Goal: Task Accomplishment & Management: Manage account settings

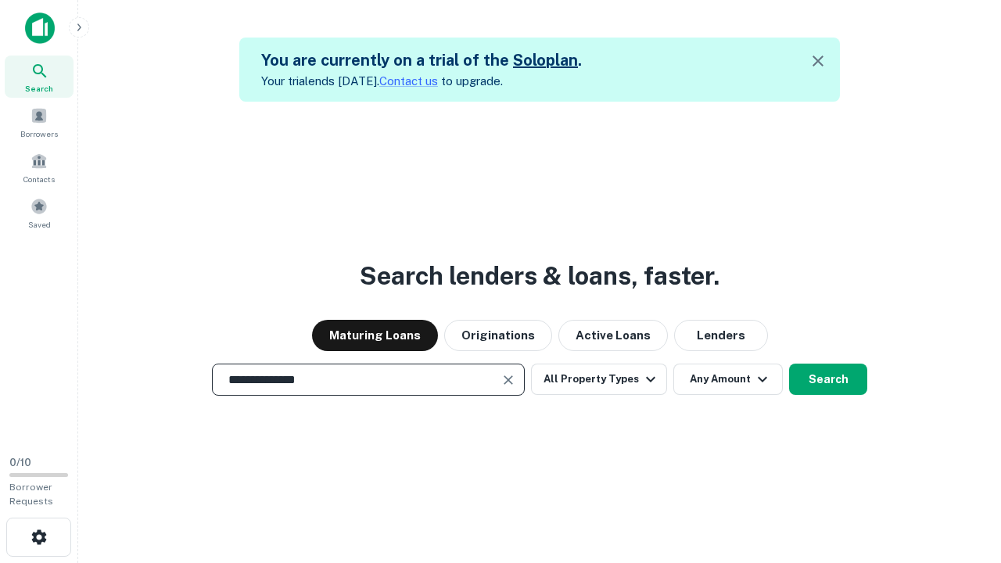
scroll to position [25, 0]
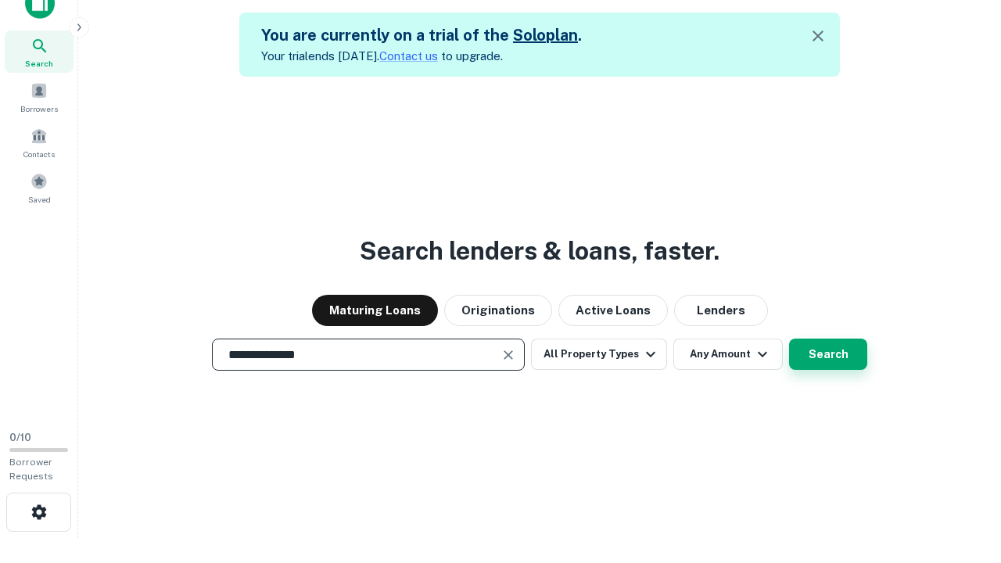
type input "**********"
click at [789, 339] on button "Search" at bounding box center [828, 354] width 78 height 31
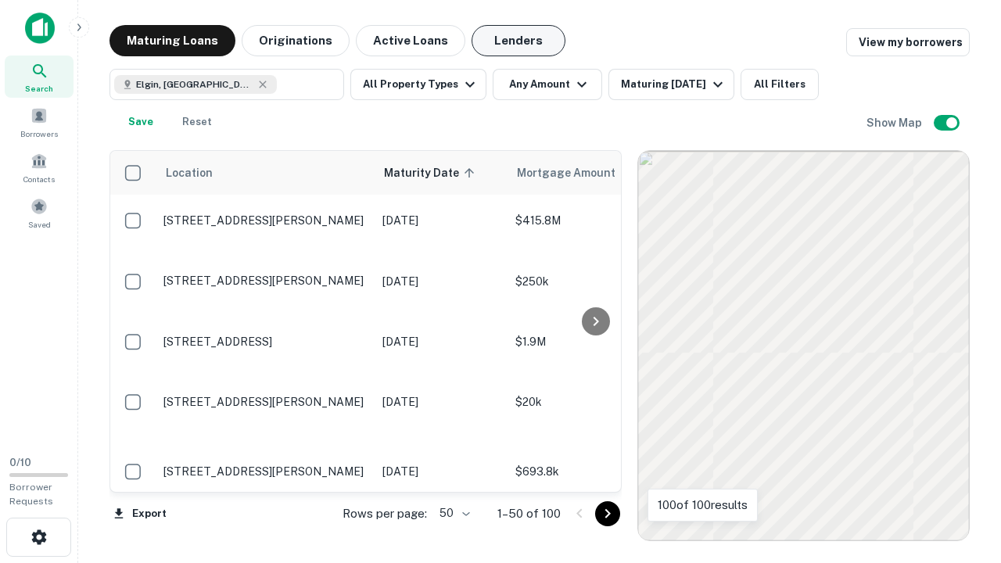
click at [519, 41] on button "Lenders" at bounding box center [519, 40] width 94 height 31
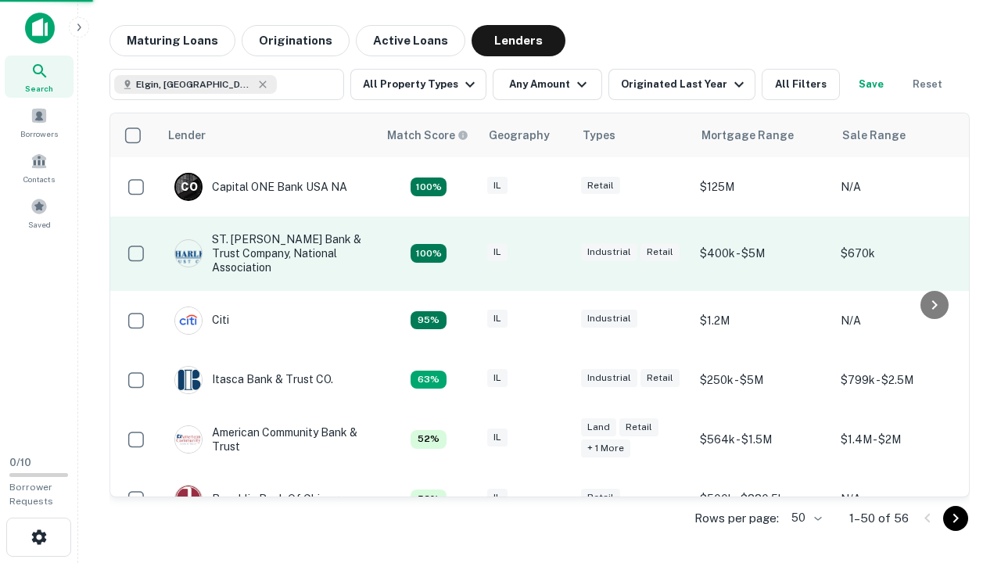
click at [555, 253] on div "IL" at bounding box center [526, 253] width 78 height 21
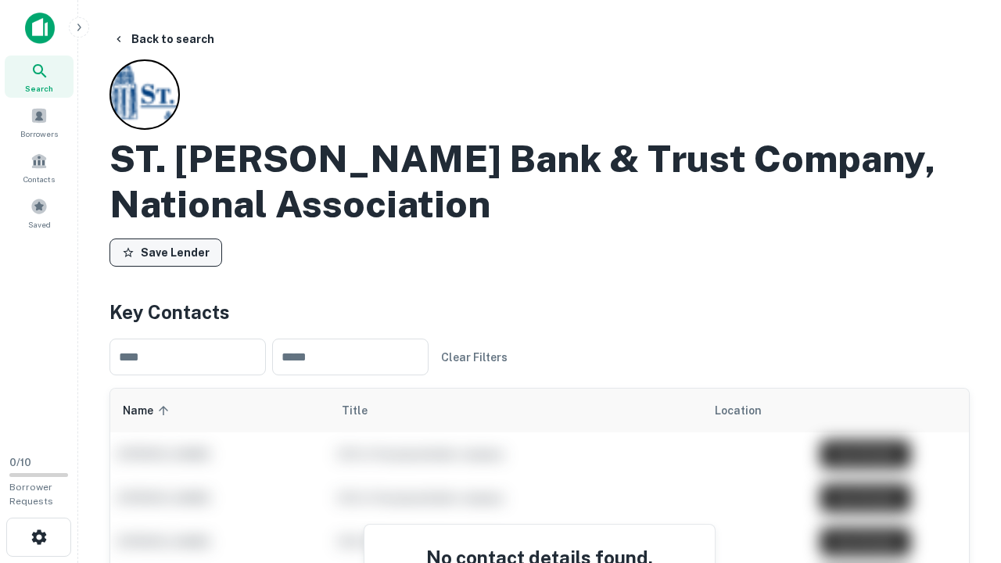
click at [166, 253] on button "Save Lender" at bounding box center [166, 253] width 113 height 28
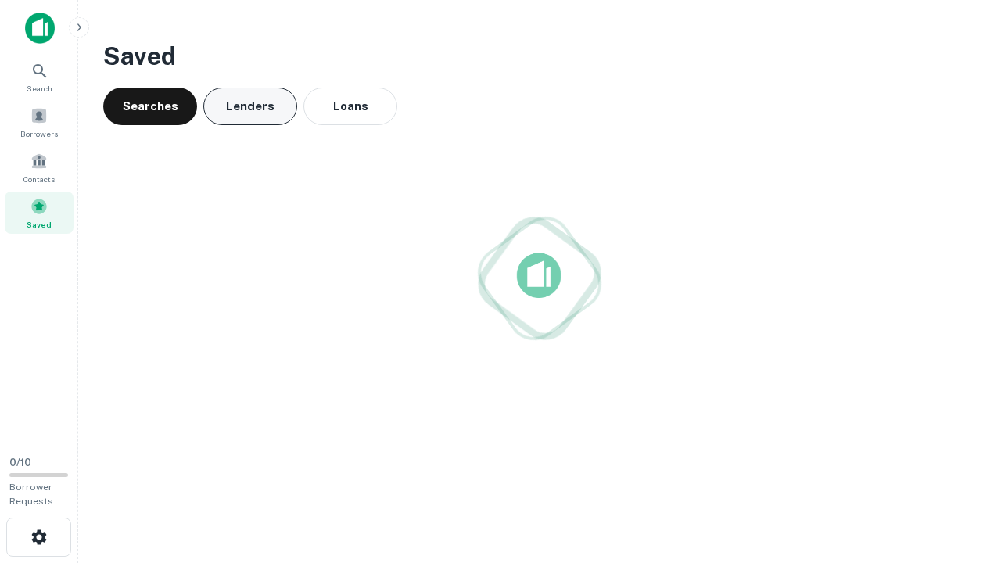
click at [250, 106] on button "Lenders" at bounding box center [250, 107] width 94 height 38
